Goal: Transaction & Acquisition: Purchase product/service

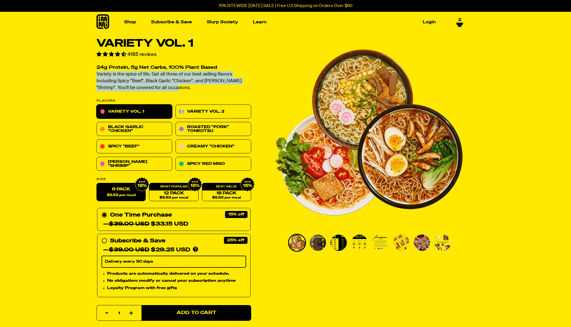
drag, startPoint x: 139, startPoint y: 86, endPoint x: 81, endPoint y: 76, distance: 59.7
click at [81, 76] on section "Variety Vol. 1 4185 reviews 24g Protein, 5g Net Carbs, 100% Plant Based Variety…" at bounding box center [285, 298] width 571 height 520
copy p "Variety is the spice of life. Get all three of our best selling flavors includi…"
drag, startPoint x: 162, startPoint y: 72, endPoint x: 162, endPoint y: 77, distance: 5.7
click at [162, 72] on p "Variety is the spice of life. Get all three of our best selling flavors includi…" at bounding box center [173, 81] width 155 height 20
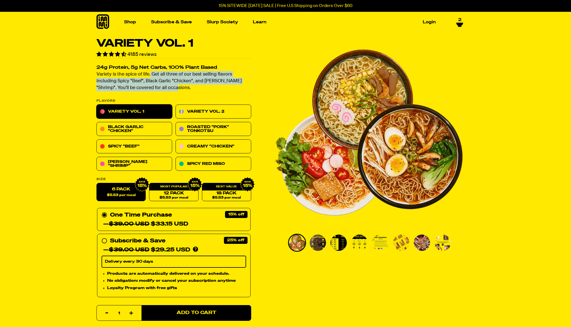
drag, startPoint x: 150, startPoint y: 73, endPoint x: 158, endPoint y: 79, distance: 9.9
click at [155, 88] on p "Variety is the spice of life. Get all three of our best selling flavors includi…" at bounding box center [173, 81] width 155 height 20
copy p "Get all three of our best selling flavors including Spicy "Beef", Black Garlic …"
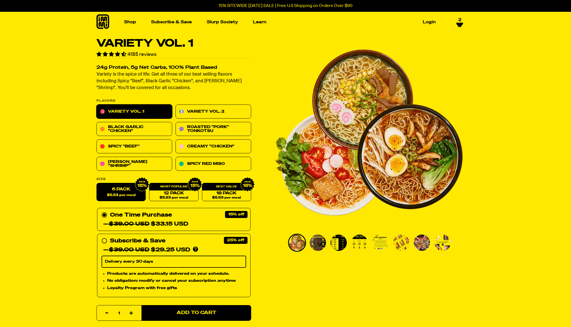
click at [227, 67] on h2 "24g Protein, 5g Net Carbs, 100% Plant Based" at bounding box center [173, 67] width 155 height 5
